Goal: Task Accomplishment & Management: Complete application form

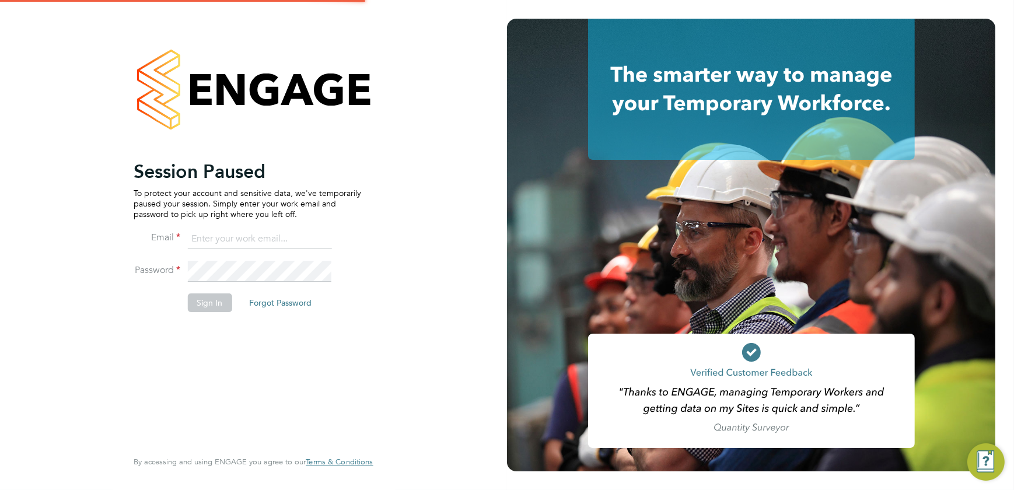
type input "[PERSON_NAME][EMAIL_ADDRESS][DOMAIN_NAME]"
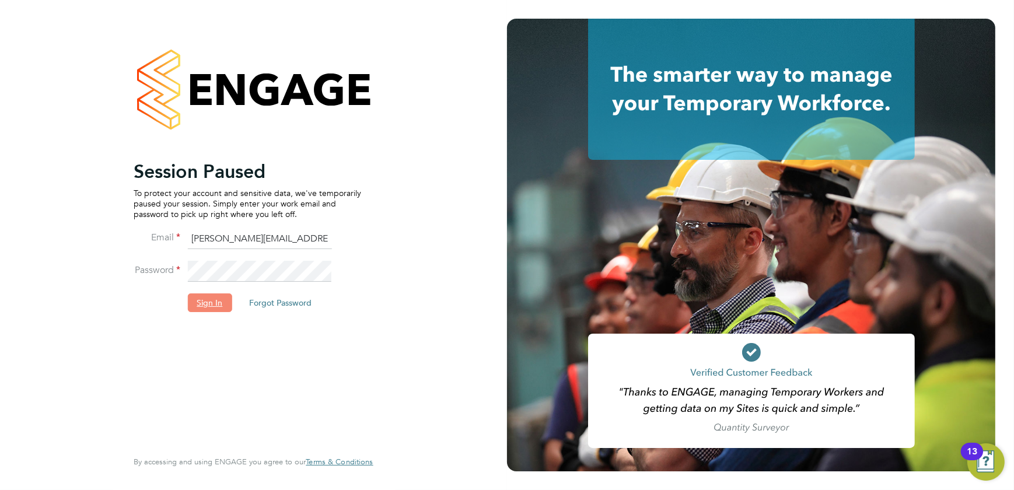
click at [215, 302] on button "Sign In" at bounding box center [209, 302] width 44 height 19
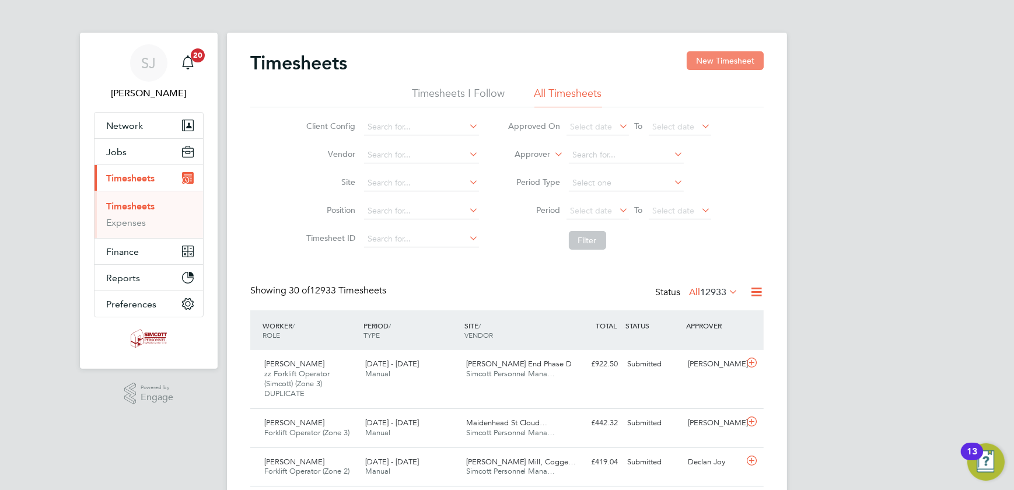
click at [691, 61] on button "New Timesheet" at bounding box center [725, 60] width 77 height 19
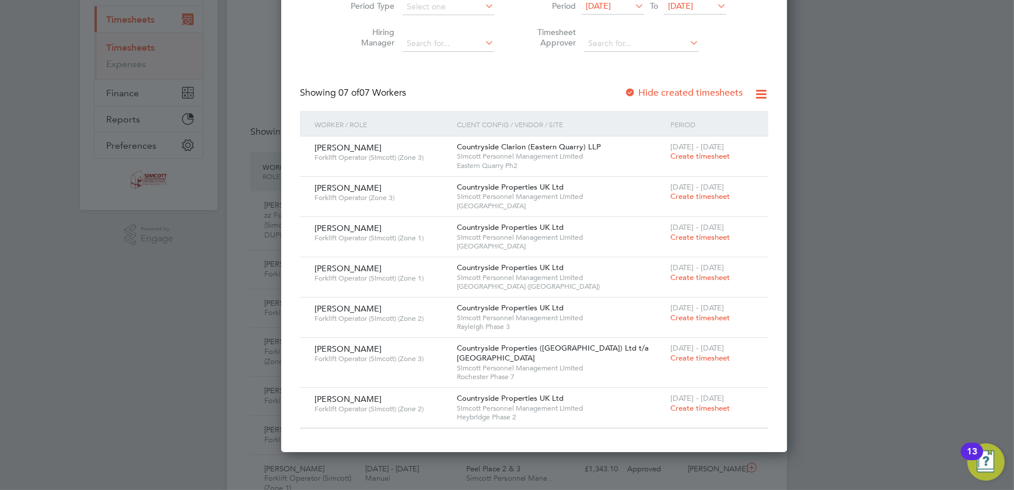
click at [670, 408] on span "Create timesheet" at bounding box center [699, 408] width 59 height 10
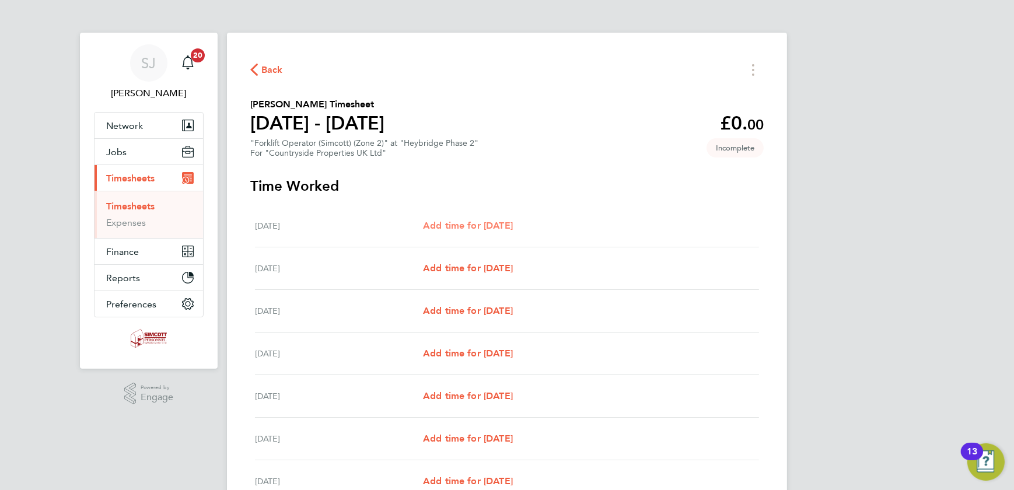
click at [484, 223] on span "Add time for Mon 18 Aug" at bounding box center [468, 225] width 90 height 11
select select "30"
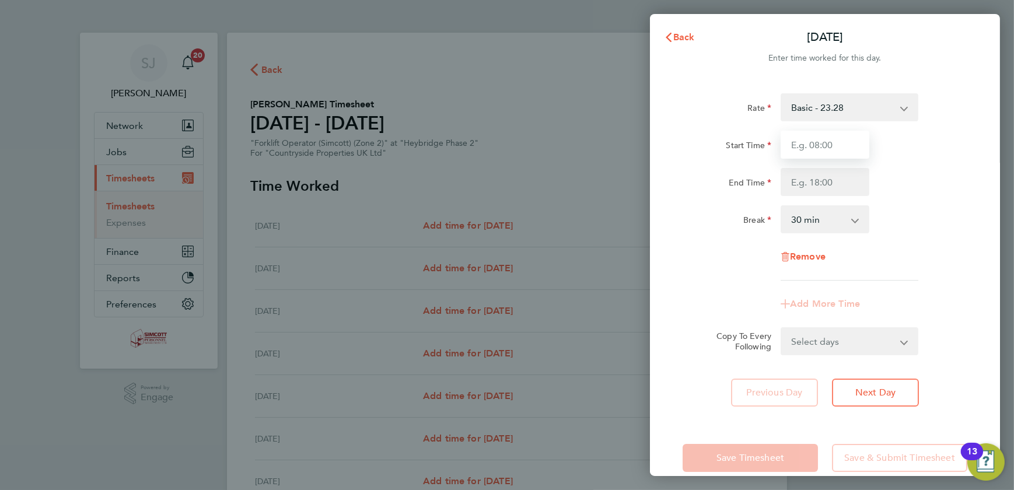
click at [827, 146] on input "Start Time" at bounding box center [824, 145] width 89 height 28
type input "07:30"
type input "17:00"
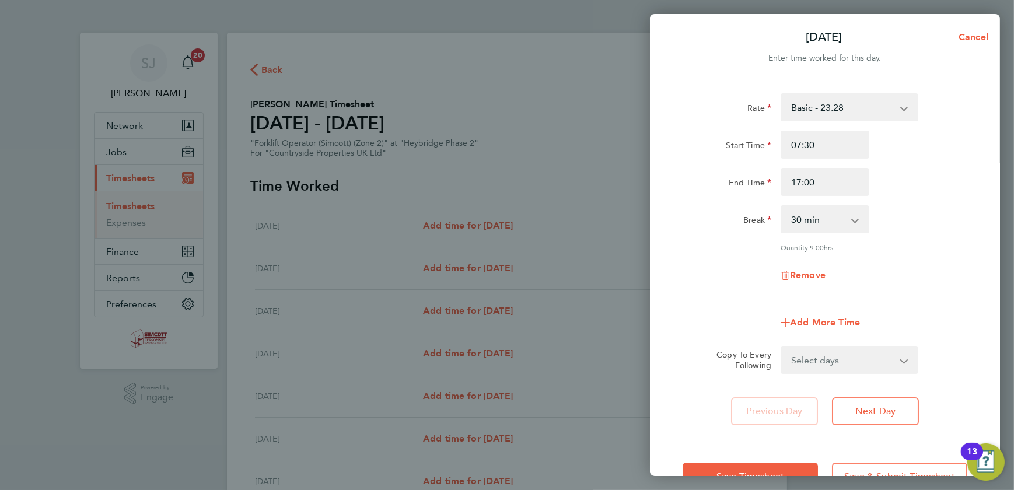
click at [875, 360] on select "Select days Day Weekday (Mon-Fri) Weekend (Sat-Sun) Tuesday Wednesday Thursday …" at bounding box center [843, 360] width 122 height 26
select select "WEEKDAY"
click at [782, 347] on select "Select days Day Weekday (Mon-Fri) Weekend (Sat-Sun) Tuesday Wednesday Thursday …" at bounding box center [843, 360] width 122 height 26
select select "2025-08-24"
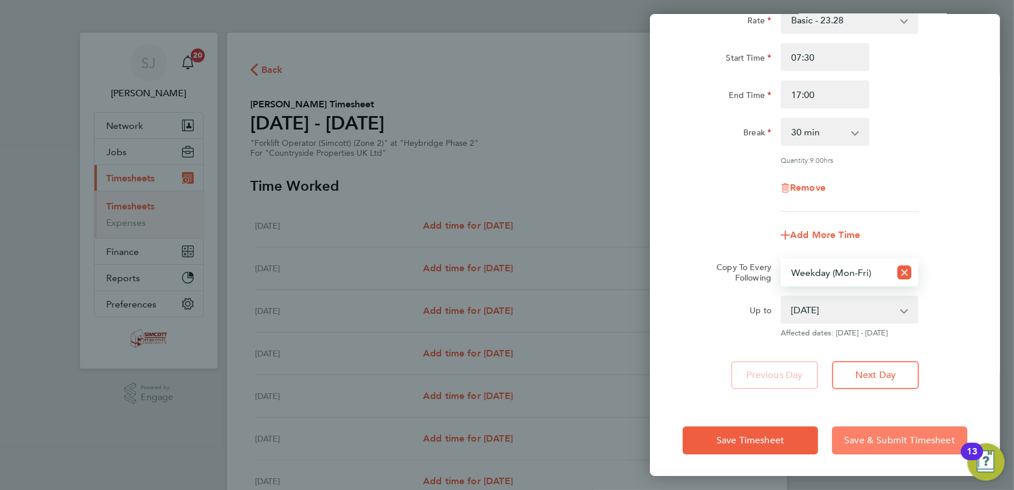
click at [851, 446] on button "Save & Submit Timesheet" at bounding box center [899, 440] width 135 height 28
